Goal: Submit feedback/report problem: Submit feedback/report problem

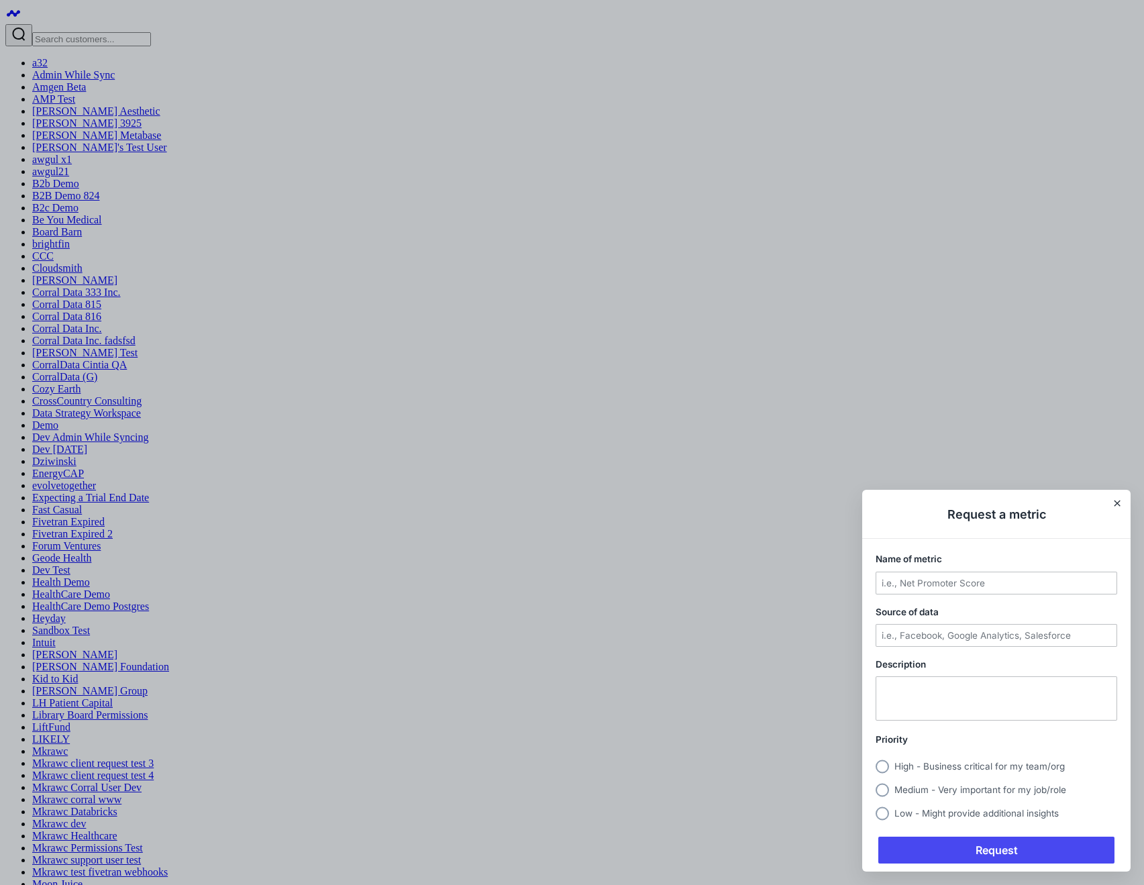
click at [1013, 416] on div at bounding box center [572, 442] width 1144 height 885
click at [1116, 504] on icon "Close" at bounding box center [1116, 502] width 5 height 5
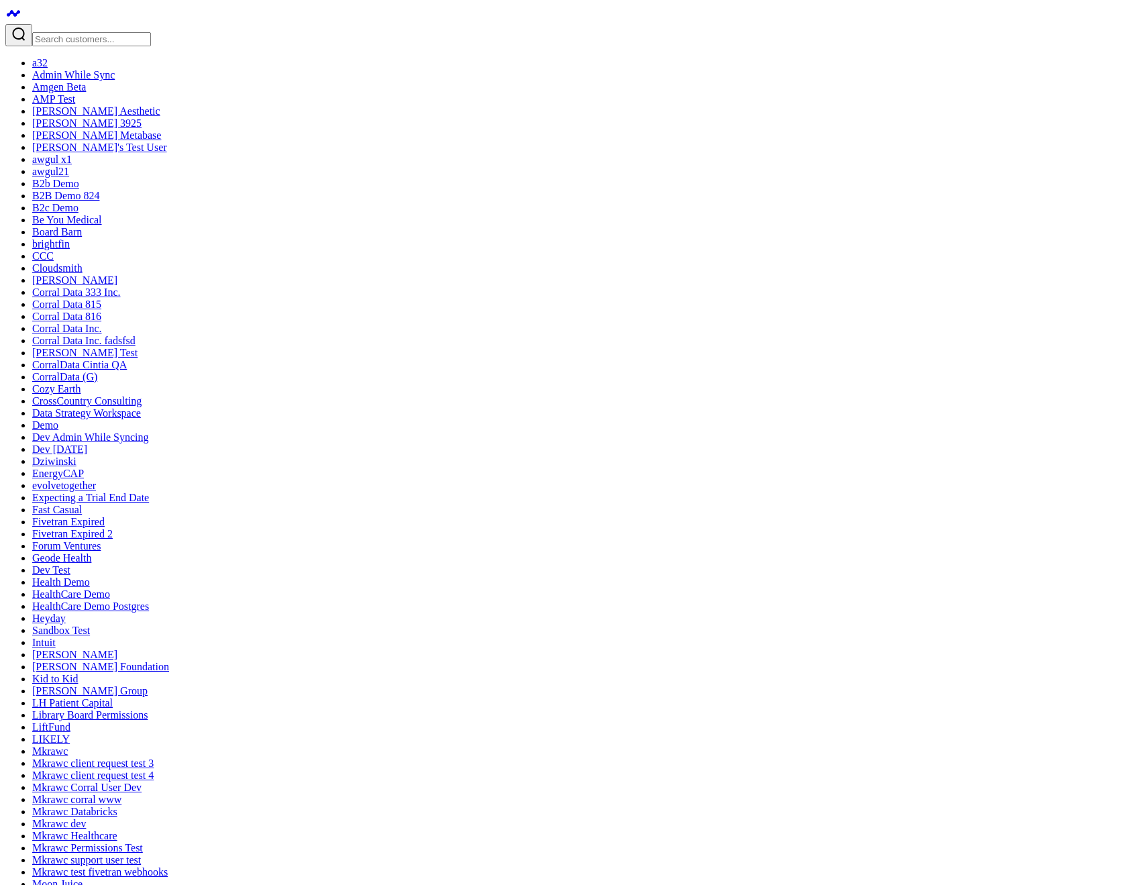
type textarea "What are my top source of revenue?"
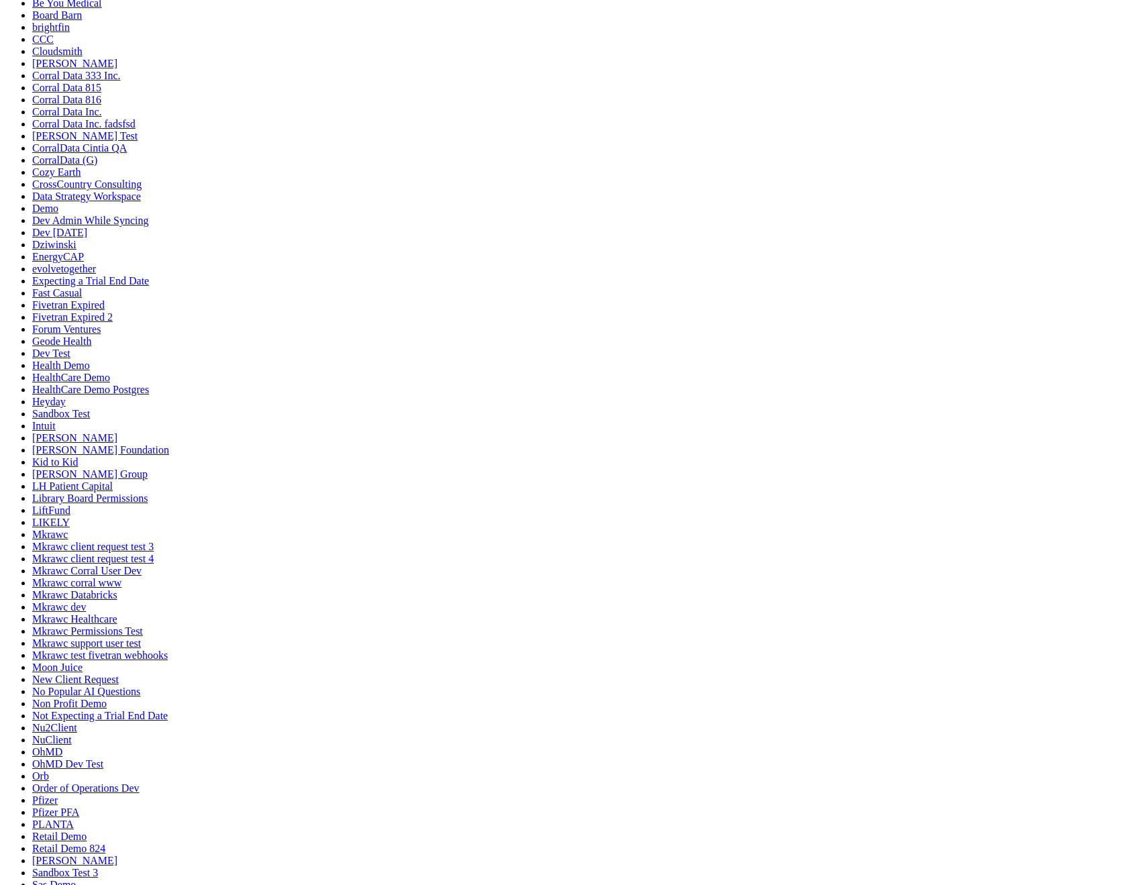
scroll to position [1877, 0]
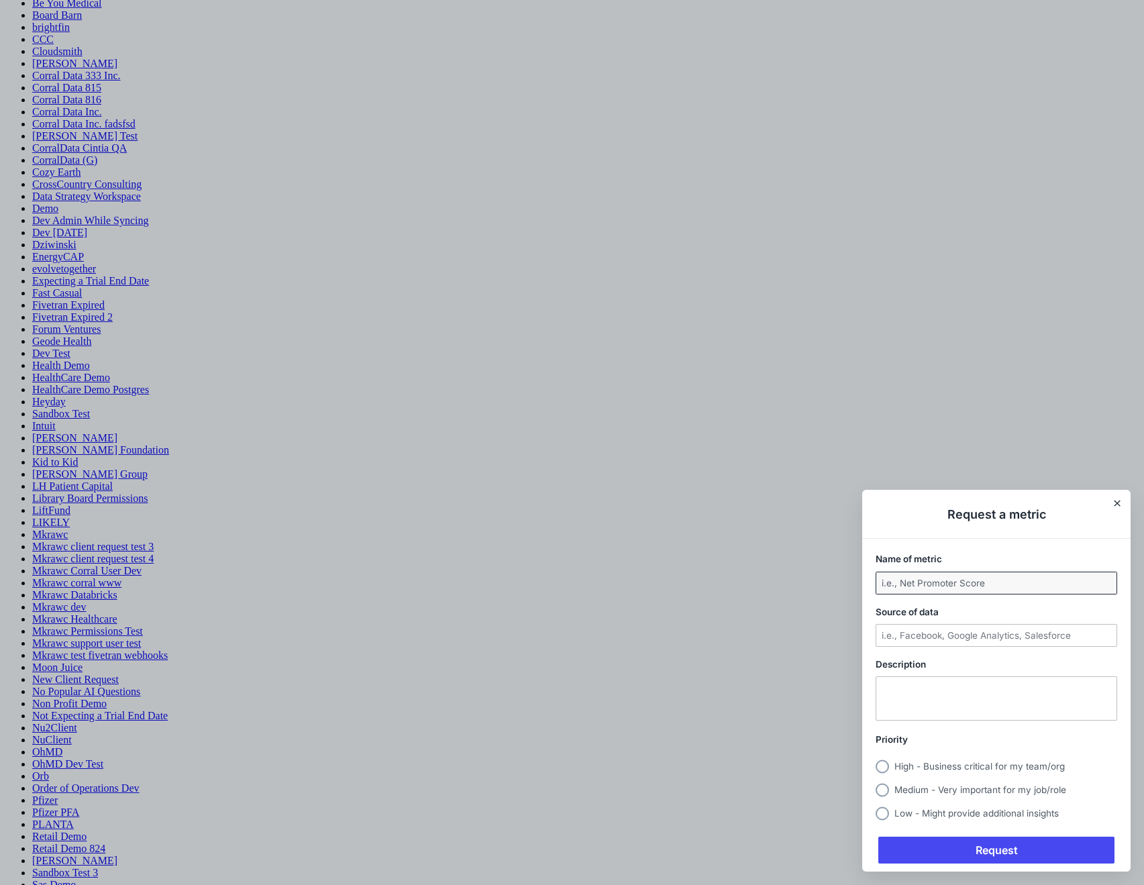
click at [912, 583] on input "Name of metric" at bounding box center [996, 582] width 240 height 21
type input "[test] Top Source of Revenu broken down by X"
type input "Shopify"
type textarea "[test] This doesn't look right to me"
click at [968, 759] on label "High - Business critical for my team/org" at bounding box center [996, 764] width 242 height 18
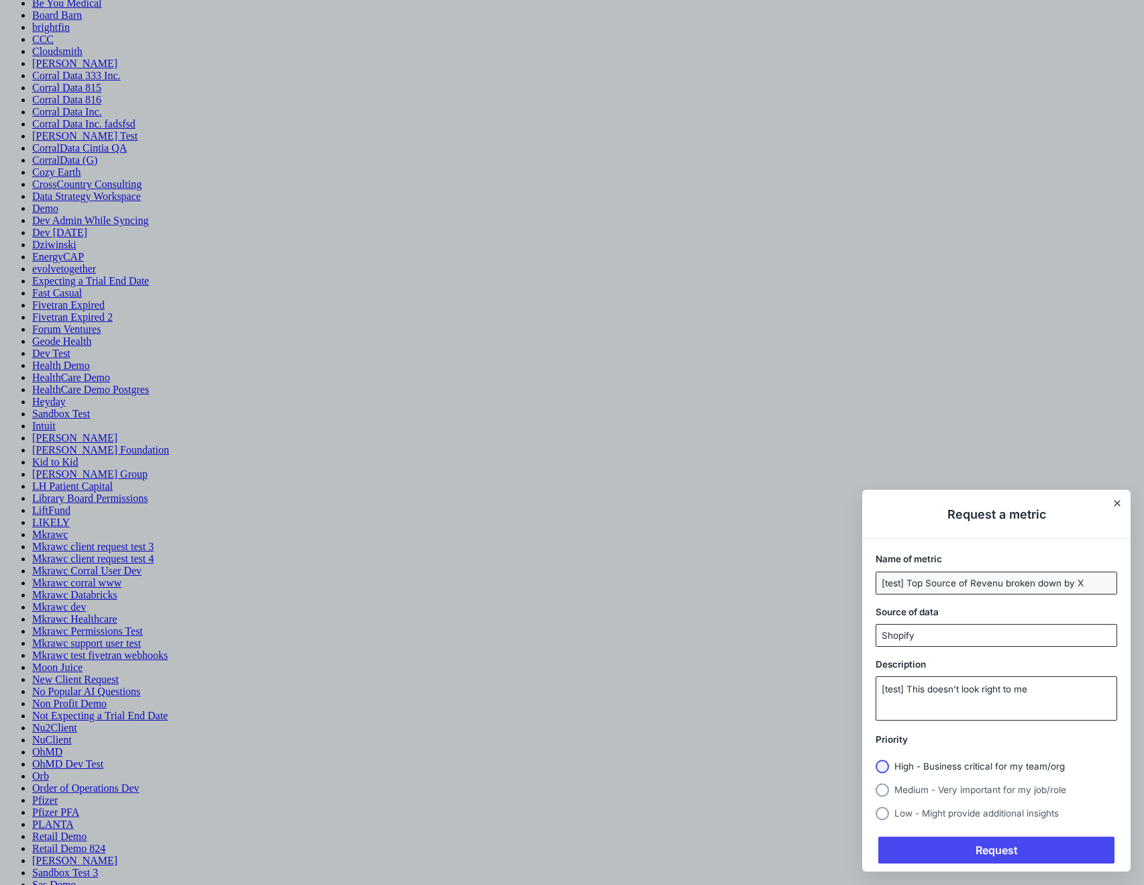
click at [875, 766] on input "High - Business critical for my team/org" at bounding box center [875, 766] width 0 height 0
click at [962, 844] on span "Request" at bounding box center [996, 850] width 236 height 27
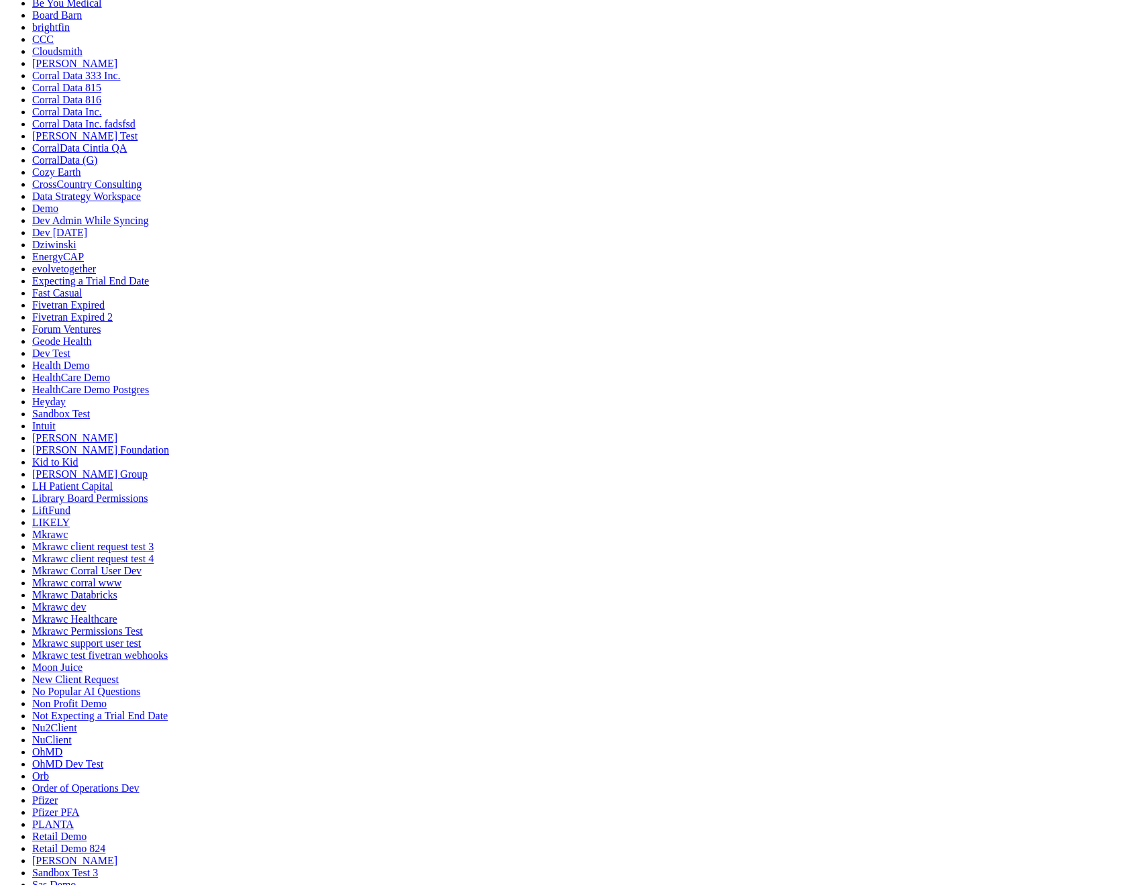
type textarea "[test] I am a disgruntled client and this looks wrong!"
